Goal: Book appointment/travel/reservation

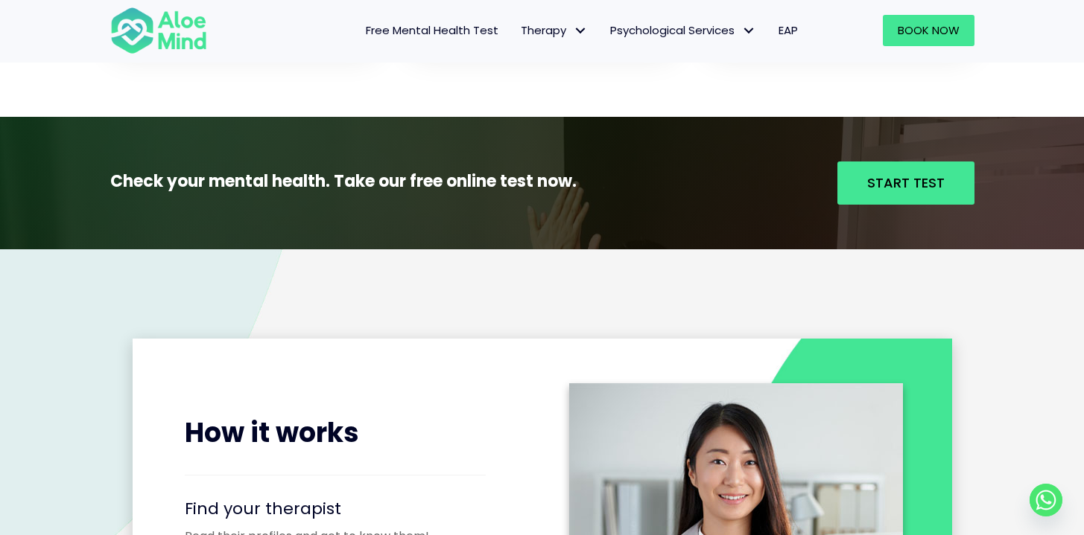
scroll to position [1554, 0]
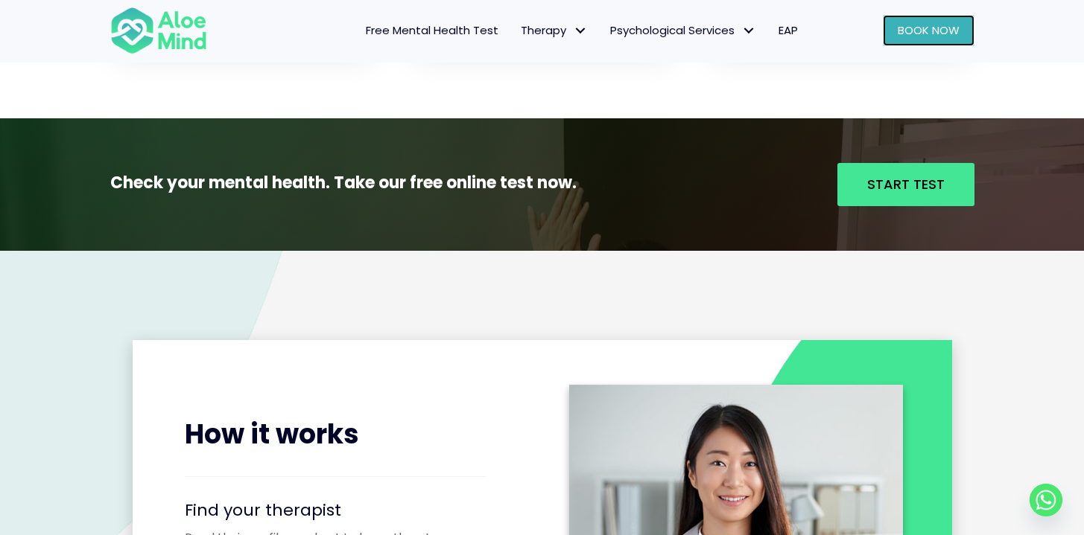
click at [956, 38] on span "Book Now" at bounding box center [928, 30] width 62 height 16
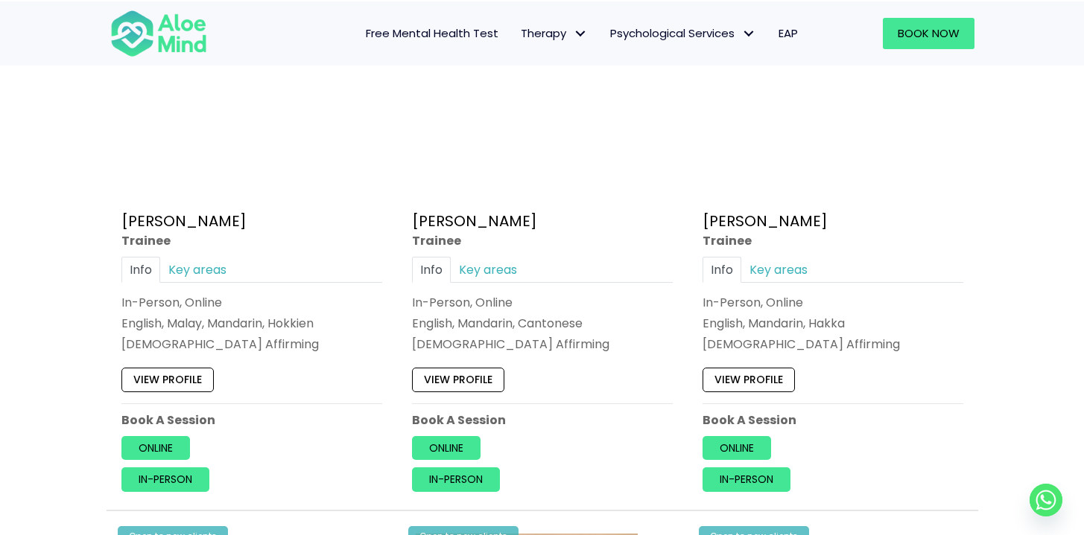
scroll to position [3617, 0]
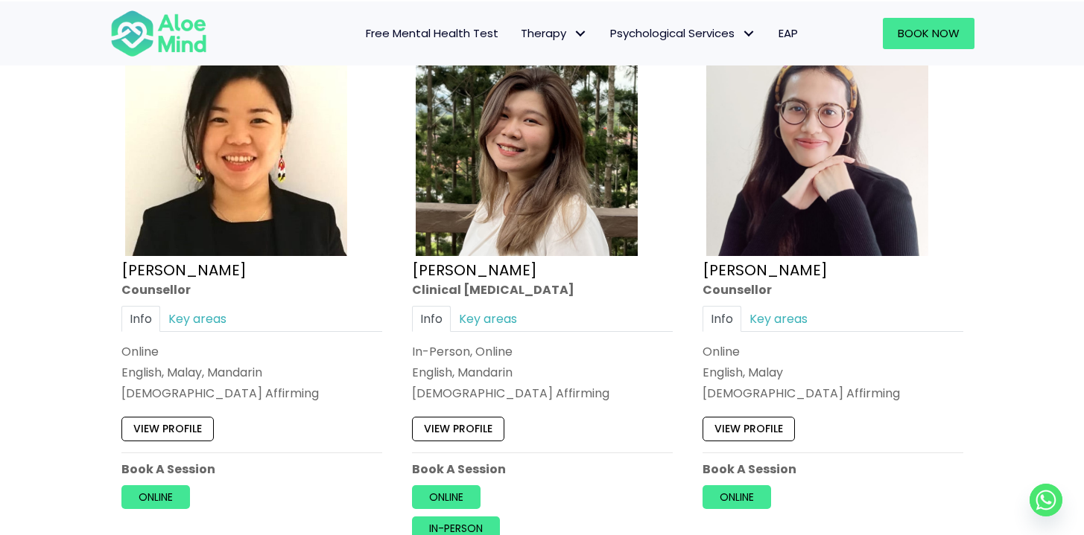
click at [194, 503] on p "Online" at bounding box center [251, 498] width 261 height 24
click at [165, 491] on link "Online" at bounding box center [155, 498] width 69 height 24
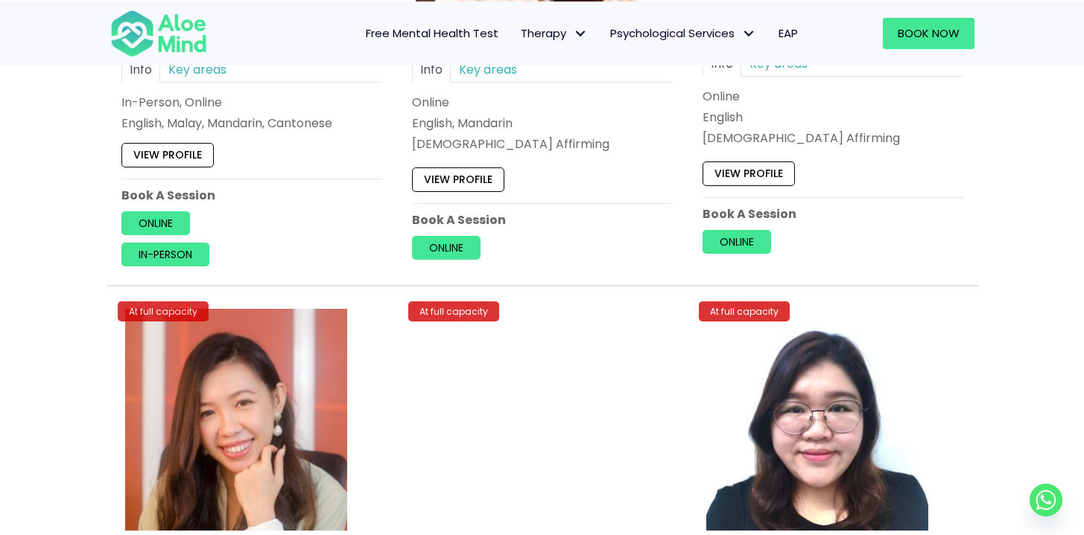
scroll to position [6128, 0]
